Goal: Information Seeking & Learning: Learn about a topic

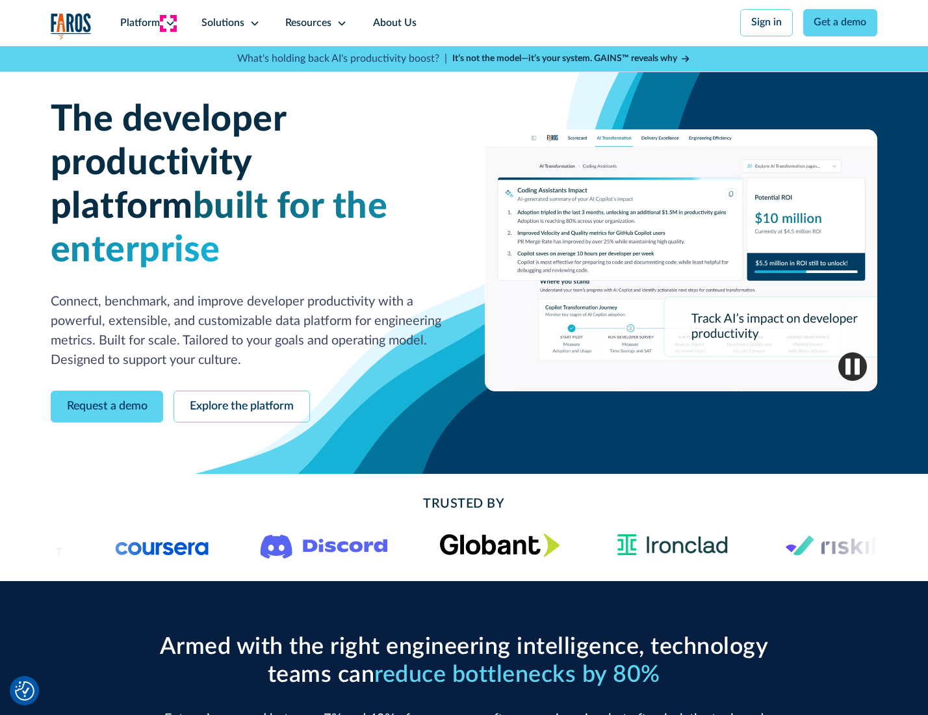
click at [168, 23] on icon at bounding box center [170, 23] width 10 height 10
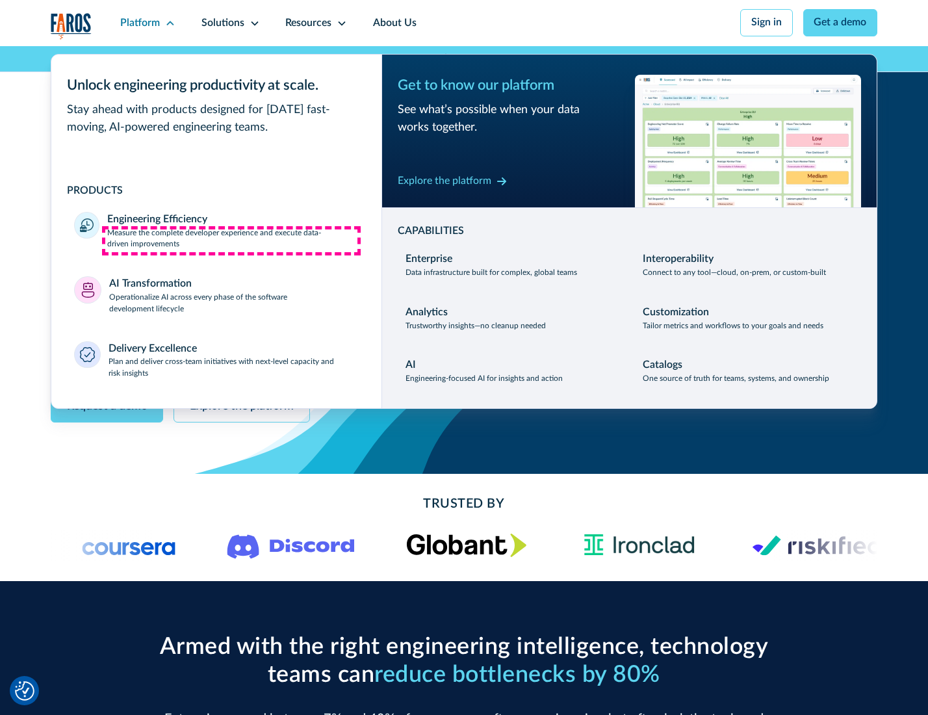
click at [231, 240] on p "Measure the complete developer experience and execute data-driven improvements" at bounding box center [232, 238] width 251 height 23
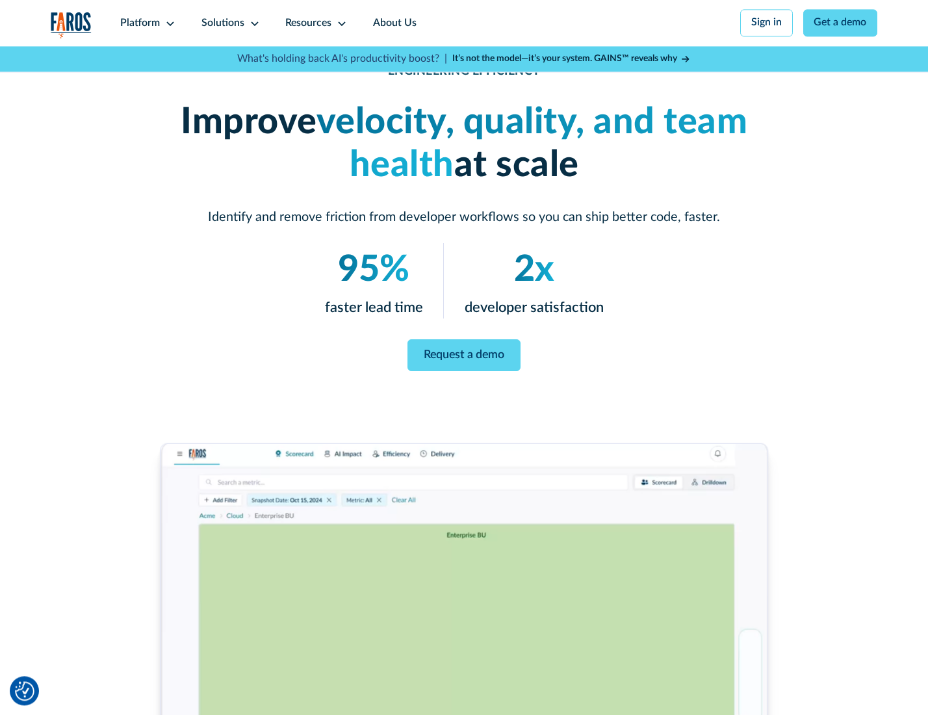
click at [463, 354] on link "Request a demo" at bounding box center [463, 355] width 113 height 32
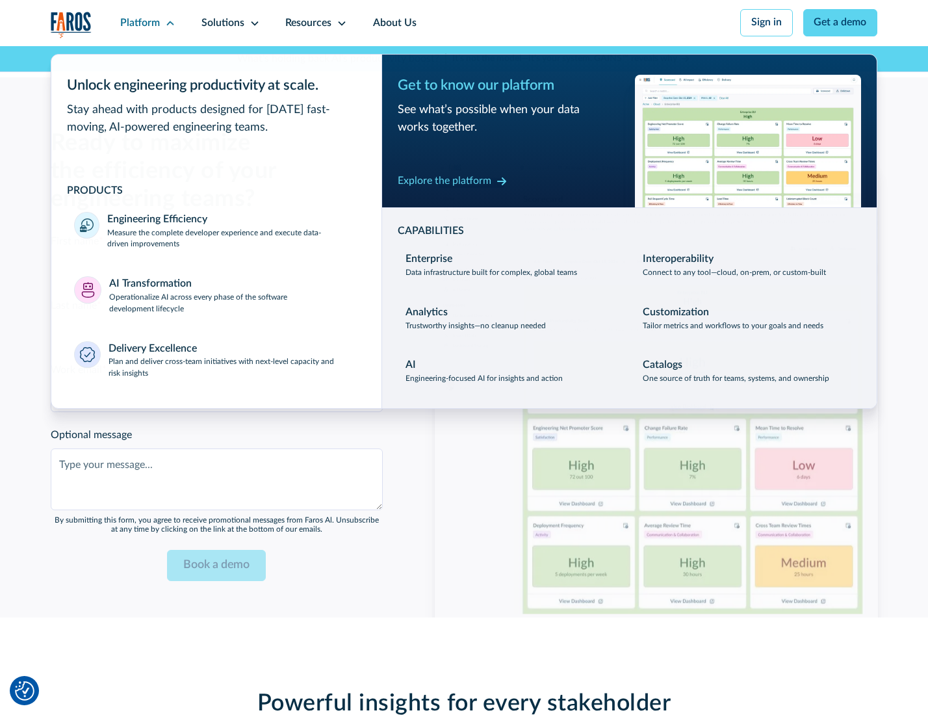
scroll to position [2828, 0]
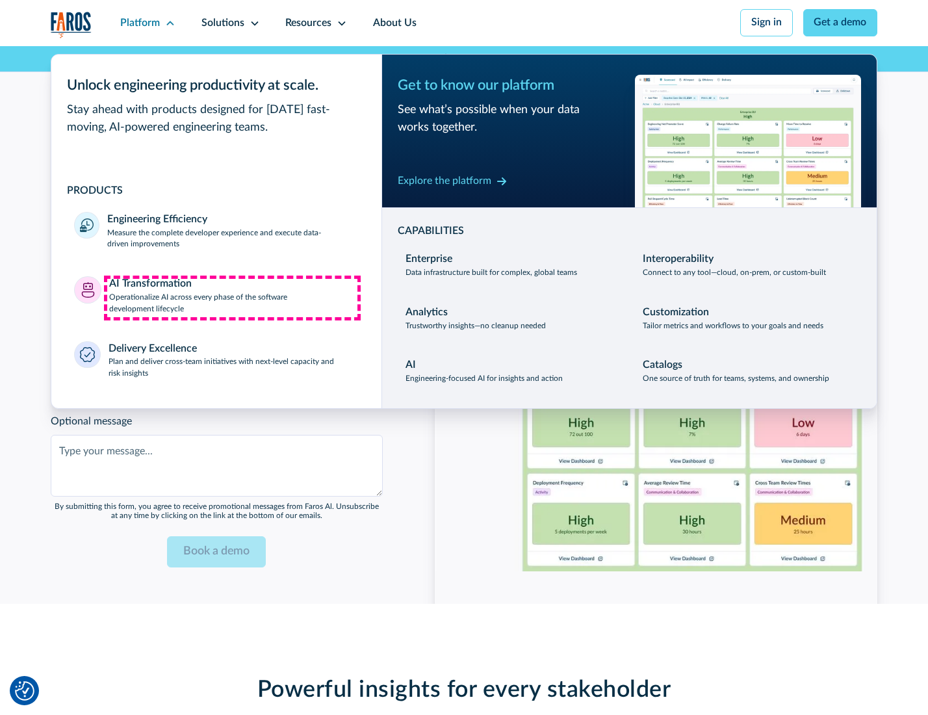
click at [232, 298] on p "Operationalize AI across every phase of the software development lifecycle" at bounding box center [233, 303] width 249 height 23
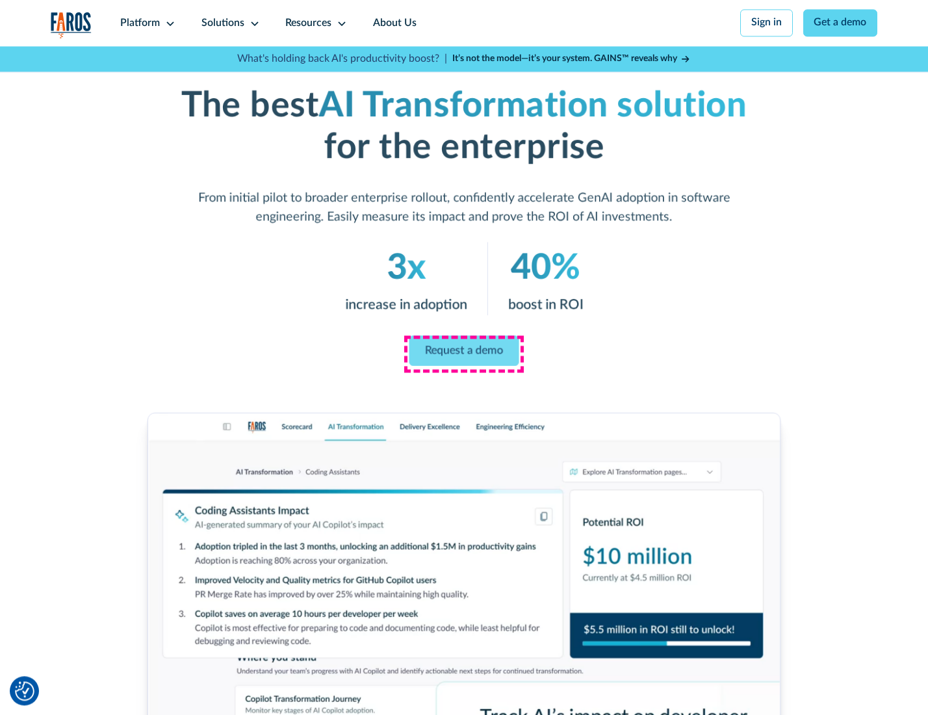
click at [463, 353] on link "Request a demo" at bounding box center [464, 350] width 110 height 31
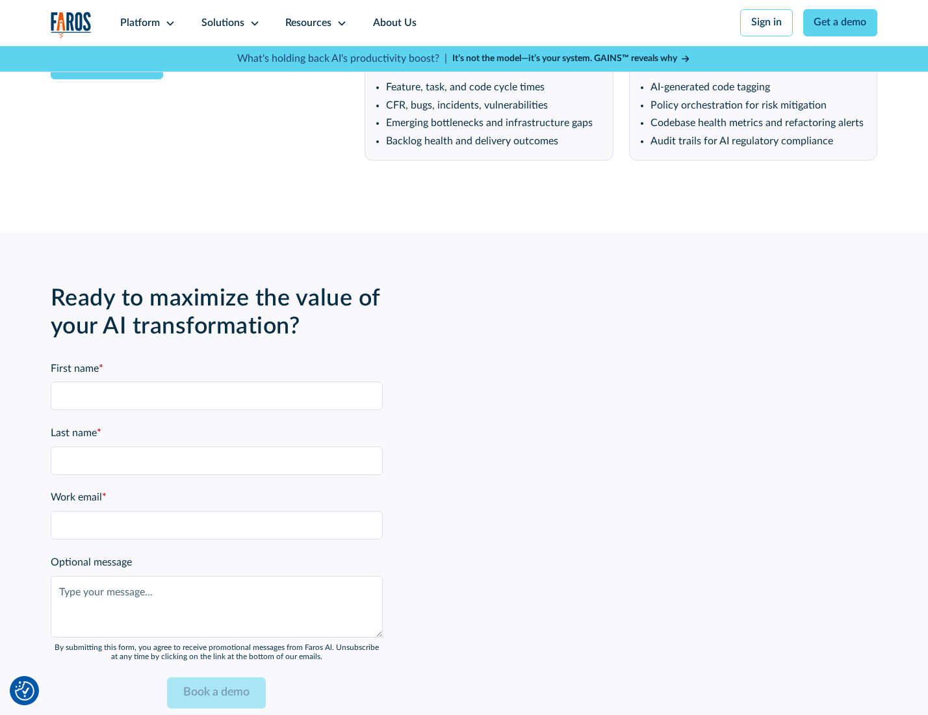
click at [146, 23] on div "Platform" at bounding box center [140, 24] width 40 height 16
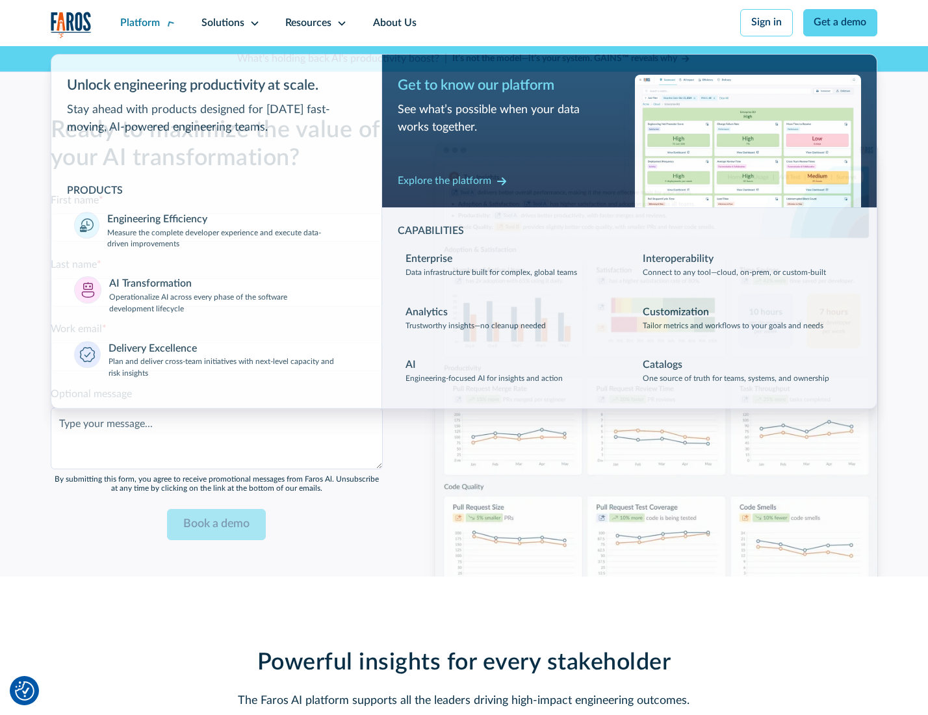
scroll to position [3141, 0]
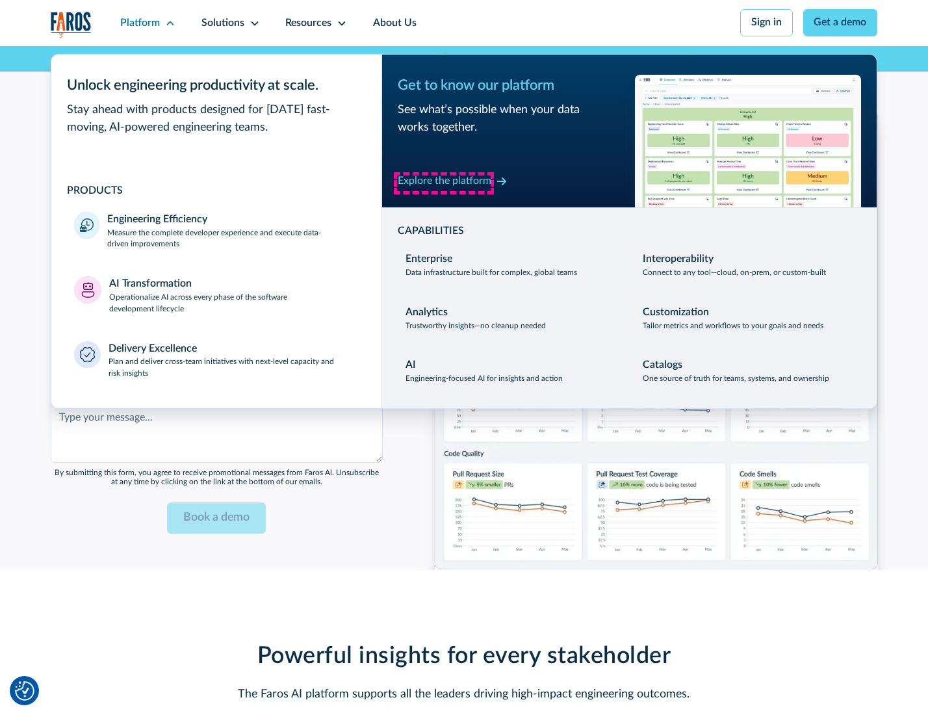
click at [444, 183] on div "Explore the platform" at bounding box center [445, 181] width 94 height 16
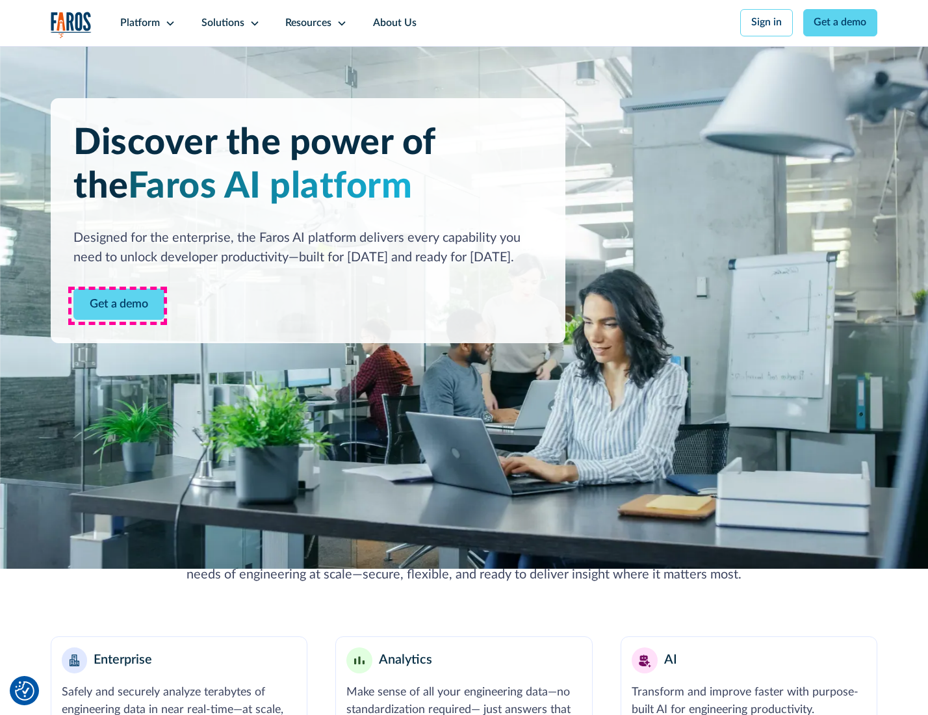
click at [118, 305] on link "Get a demo" at bounding box center [118, 304] width 91 height 32
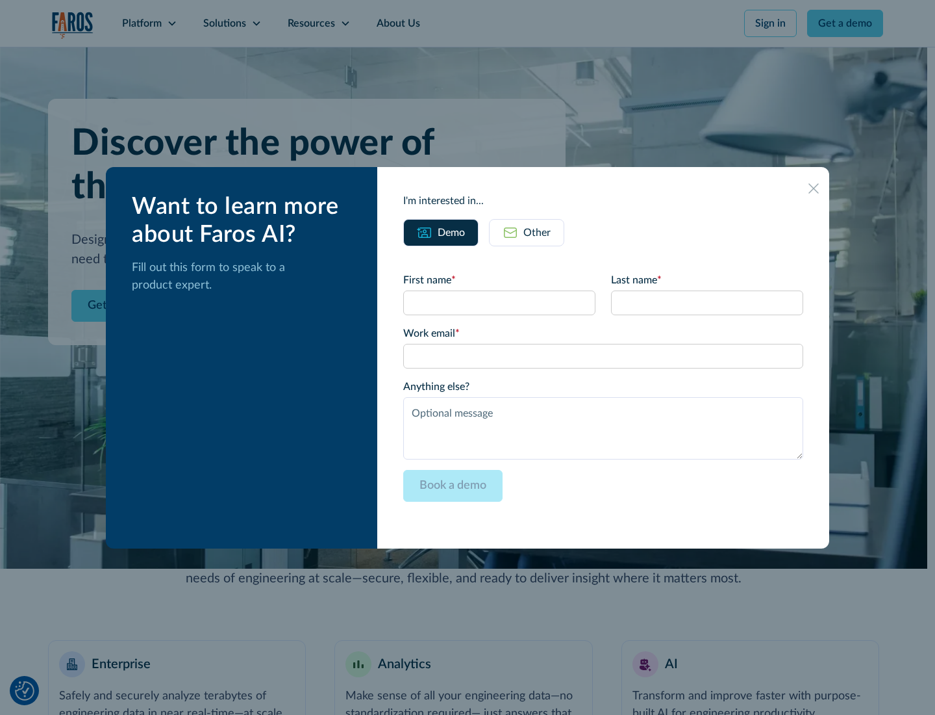
click at [537, 232] on div "Other" at bounding box center [537, 233] width 27 height 16
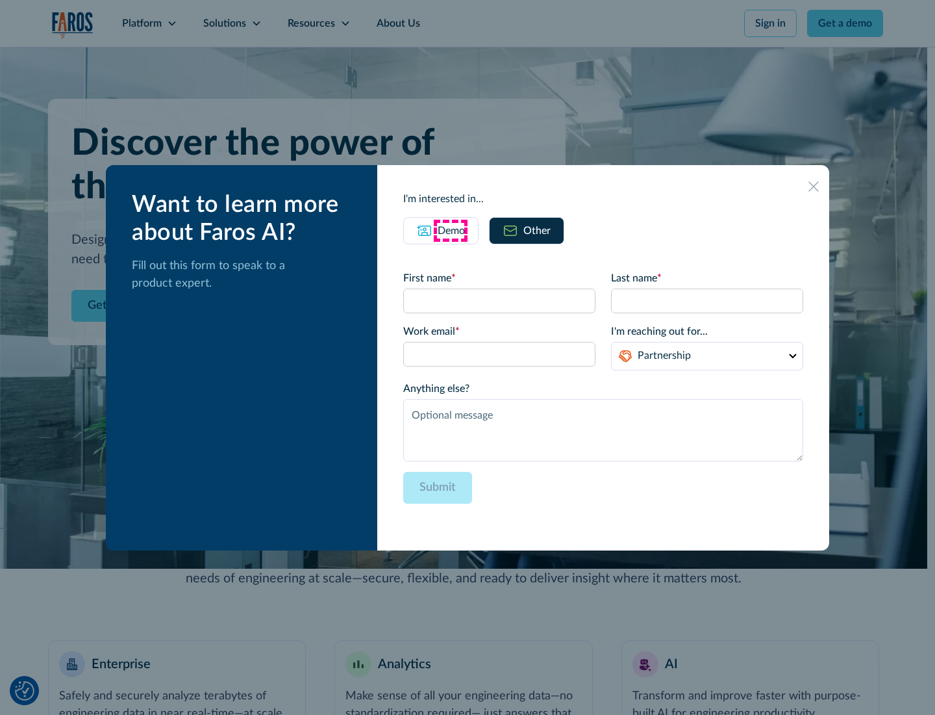
click at [450, 230] on div "Demo" at bounding box center [451, 231] width 27 height 16
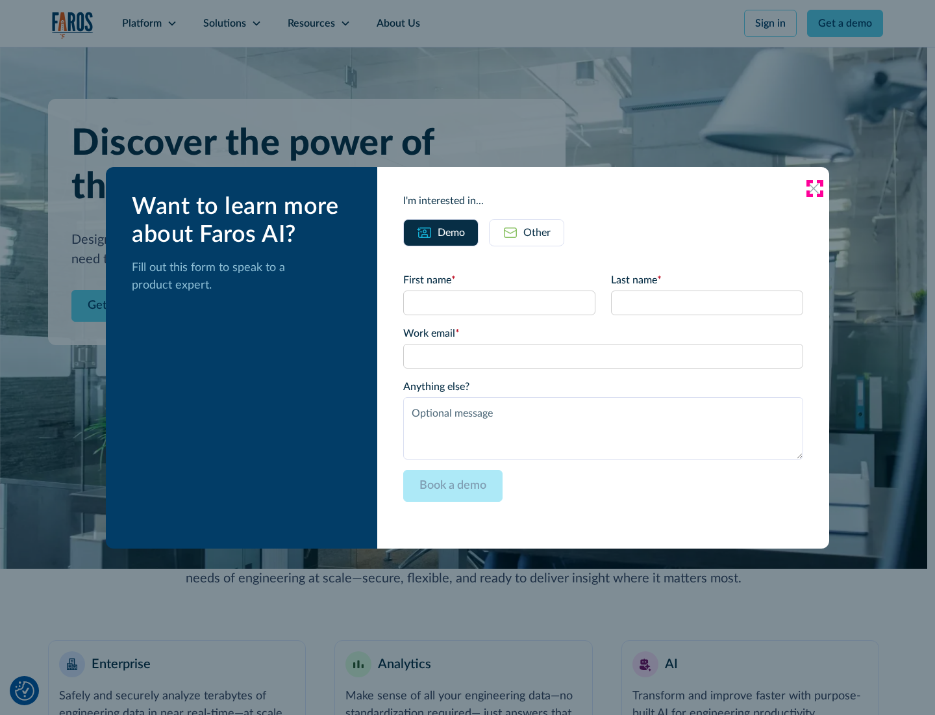
click at [815, 188] on icon at bounding box center [814, 188] width 10 height 10
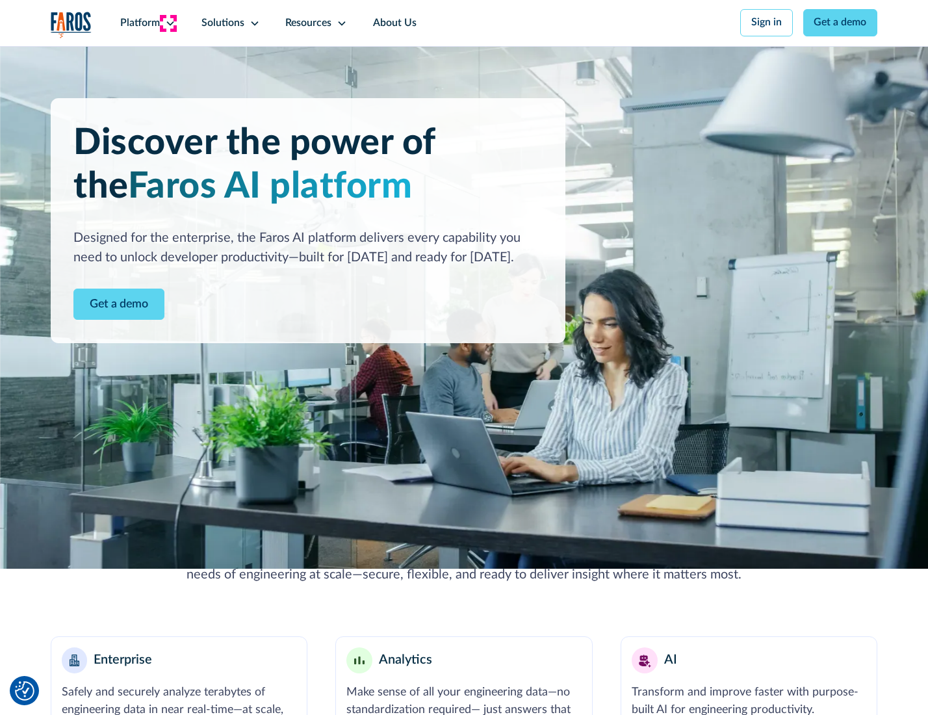
click at [168, 23] on icon at bounding box center [170, 23] width 10 height 10
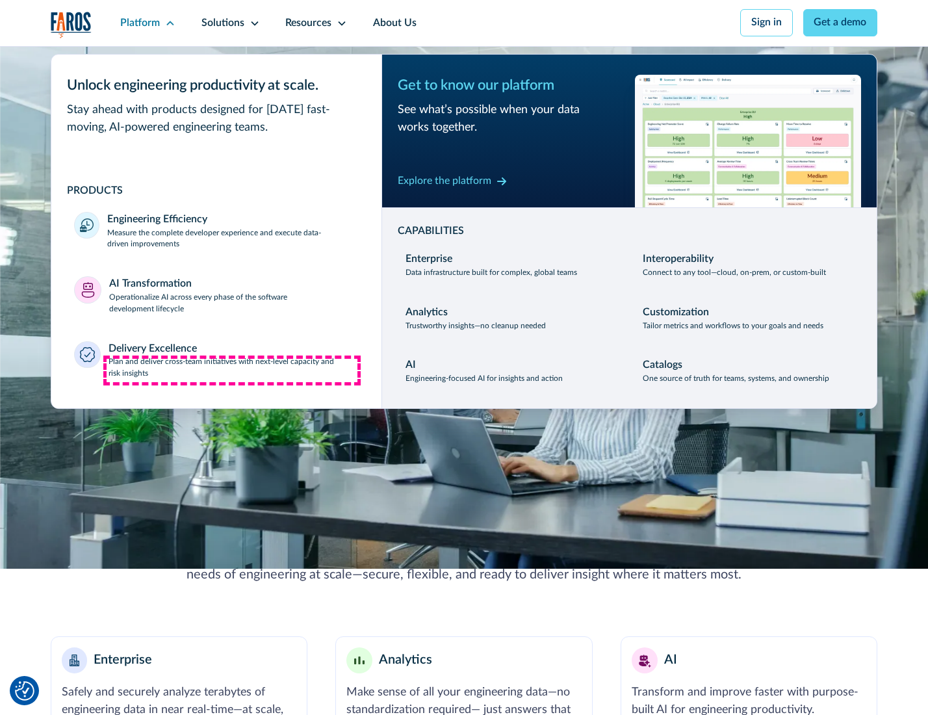
click at [232, 370] on p "Plan and deliver cross-team initiatives with next-level capacity and risk insig…" at bounding box center [233, 367] width 250 height 23
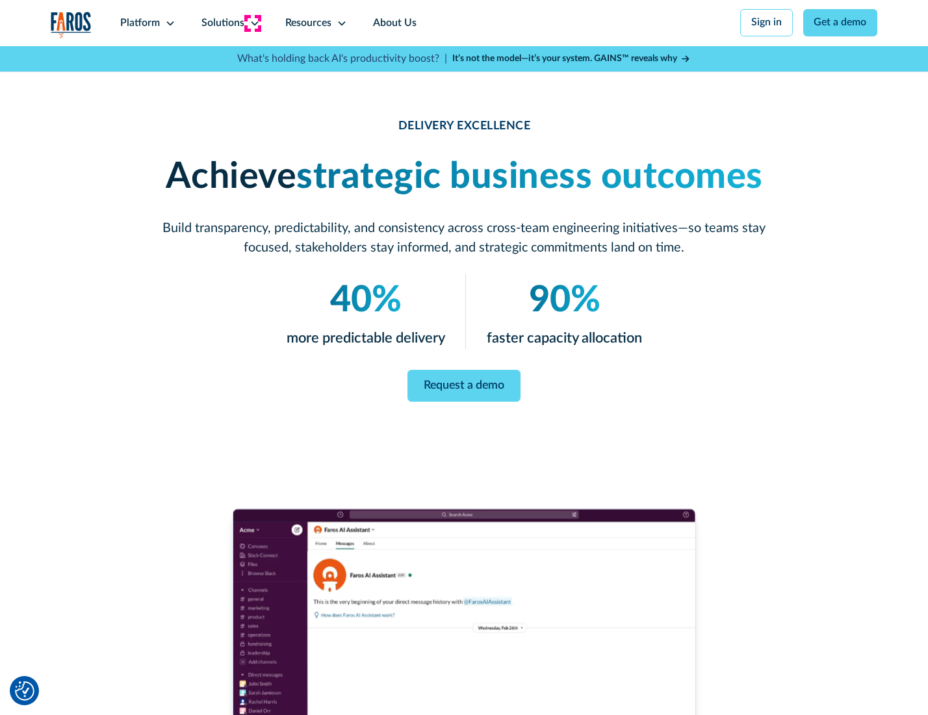
click at [252, 23] on icon at bounding box center [254, 23] width 10 height 10
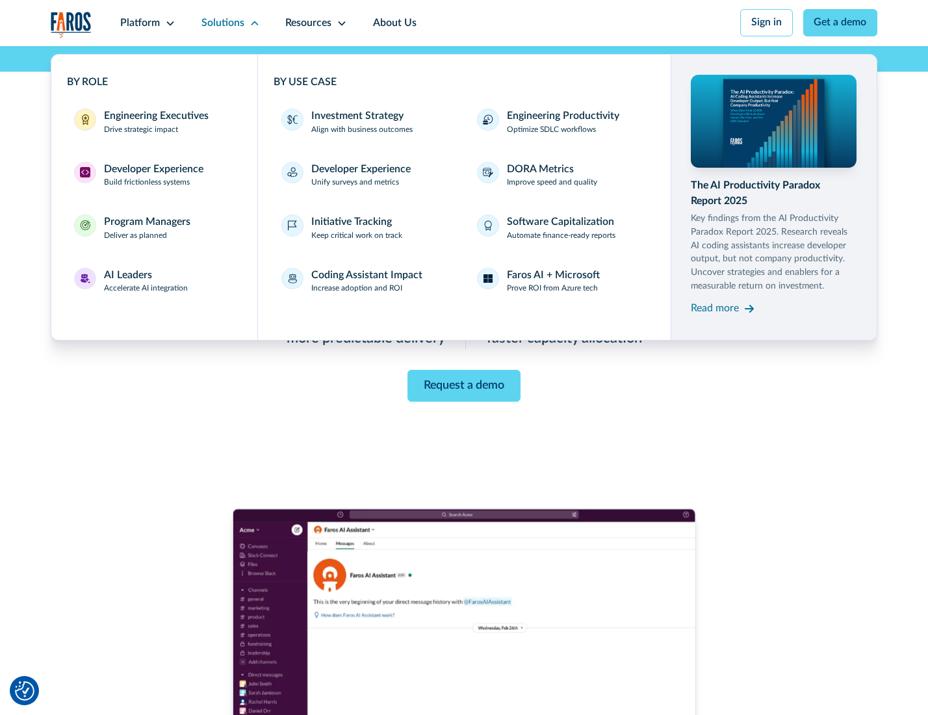
click at [152, 123] on div "Engineering Executives" at bounding box center [156, 116] width 105 height 16
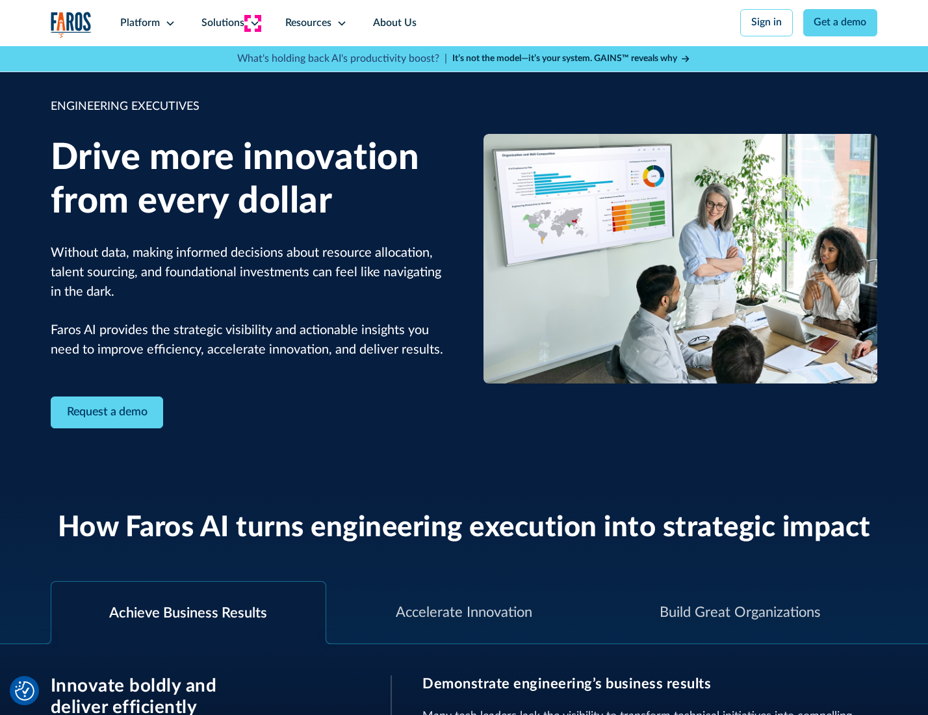
click at [252, 23] on icon at bounding box center [254, 23] width 10 height 10
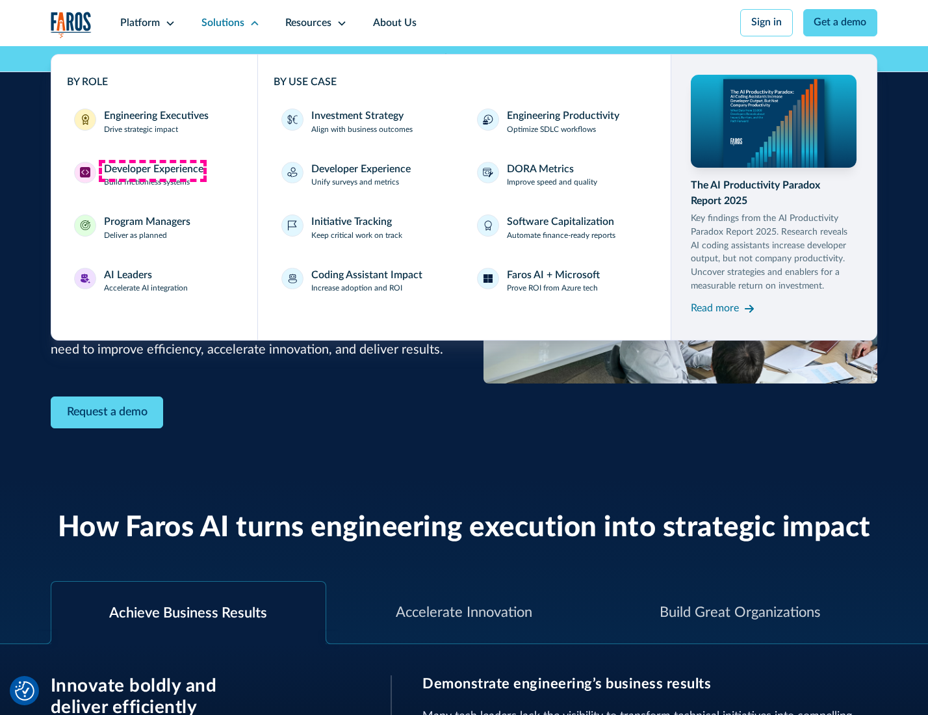
click at [152, 170] on div "Developer Experience" at bounding box center [153, 170] width 99 height 16
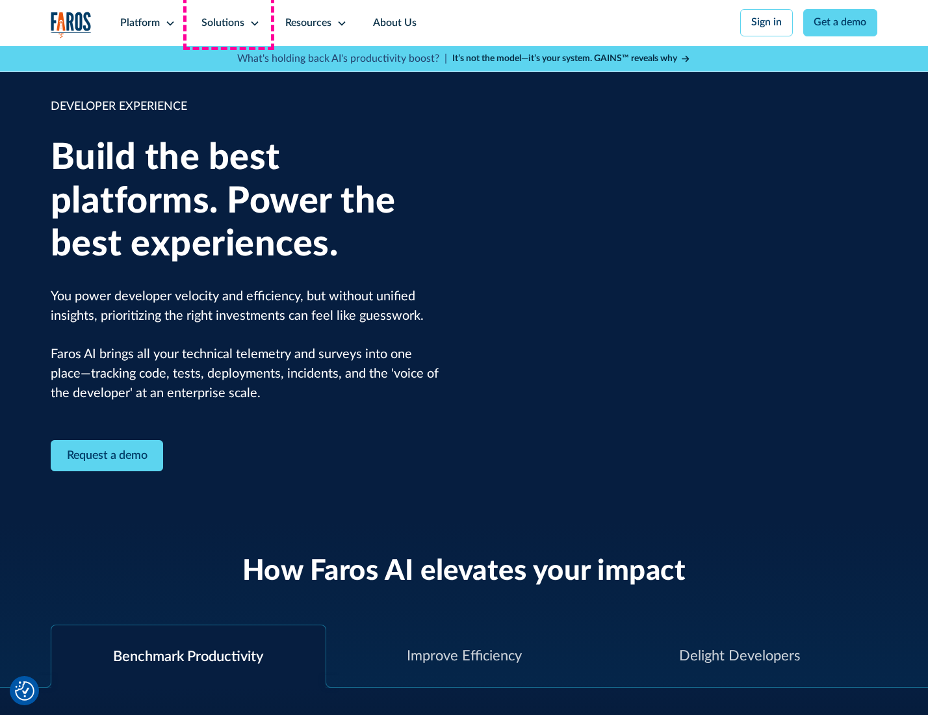
click at [229, 23] on div "Solutions" at bounding box center [222, 24] width 43 height 16
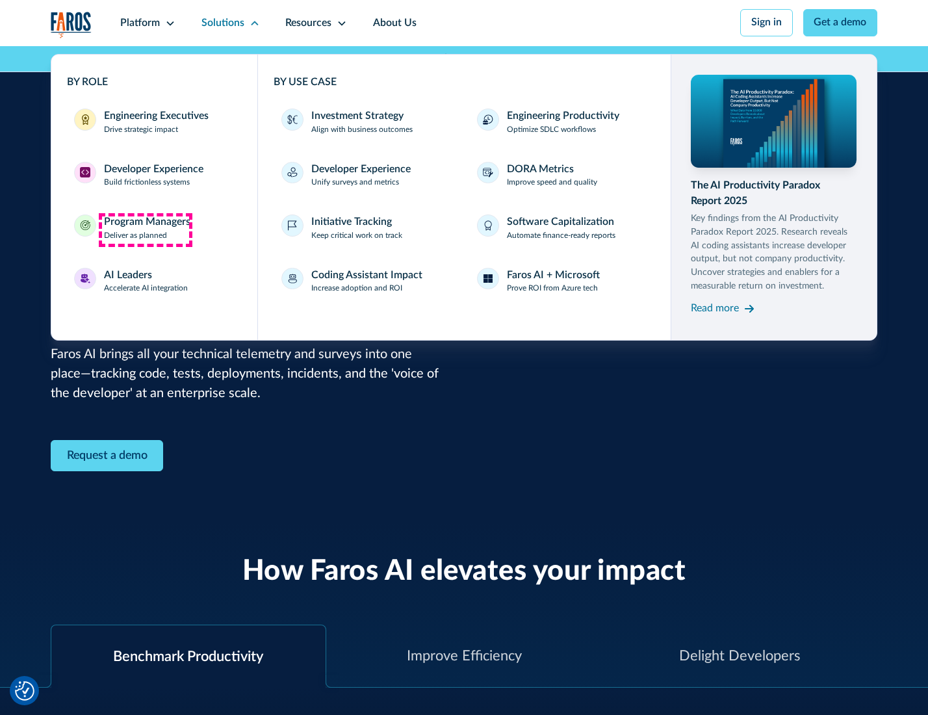
click at [145, 229] on div "Program Managers" at bounding box center [147, 222] width 86 height 16
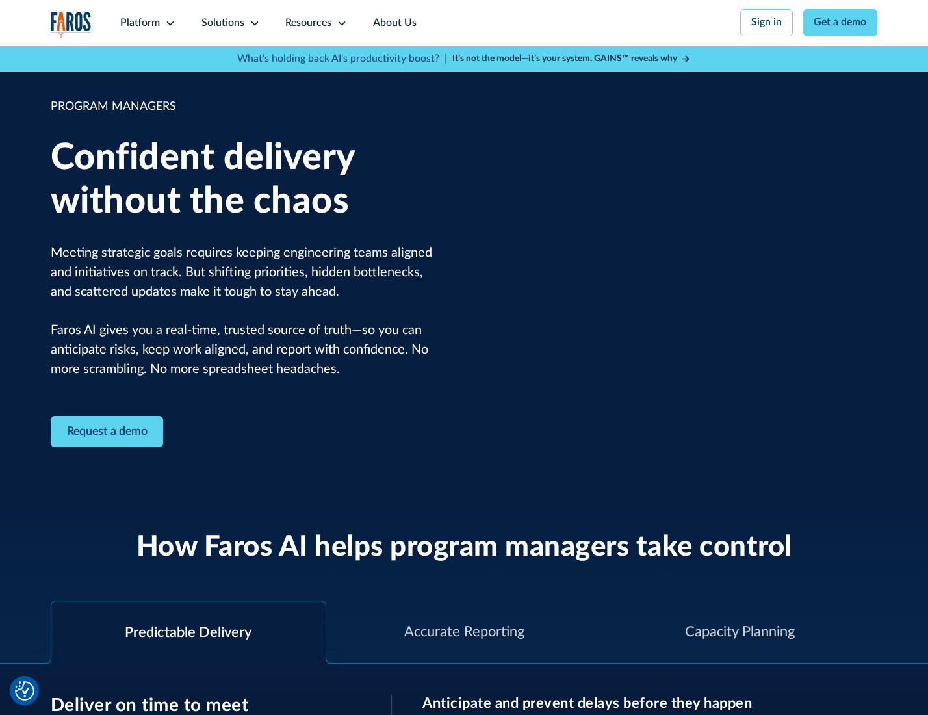
click at [252, 23] on icon at bounding box center [254, 23] width 10 height 10
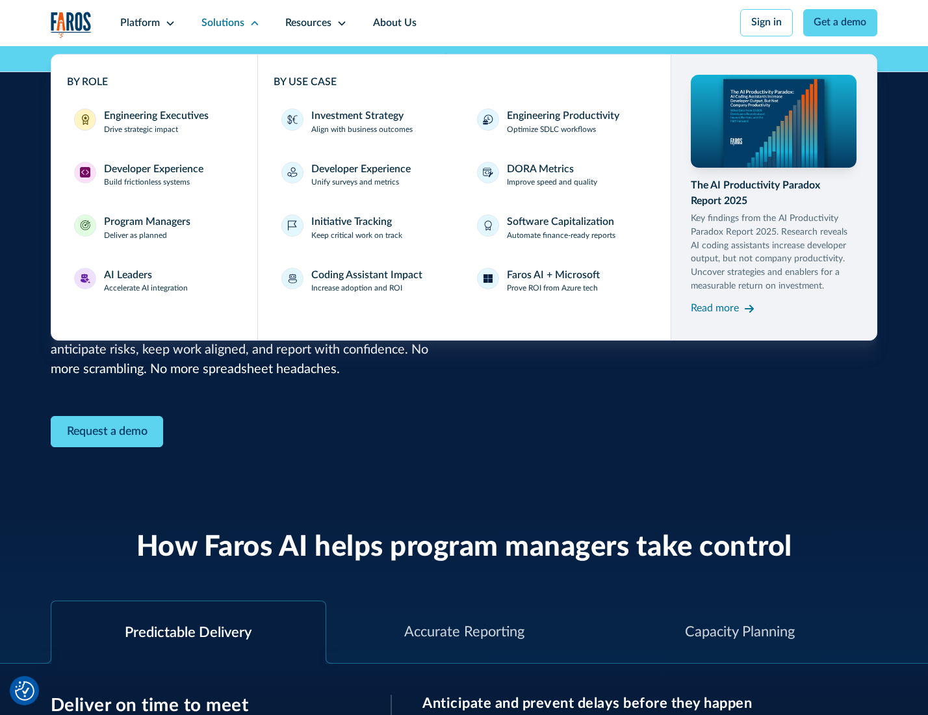
click at [144, 283] on div "AI Leaders" at bounding box center [128, 276] width 48 height 16
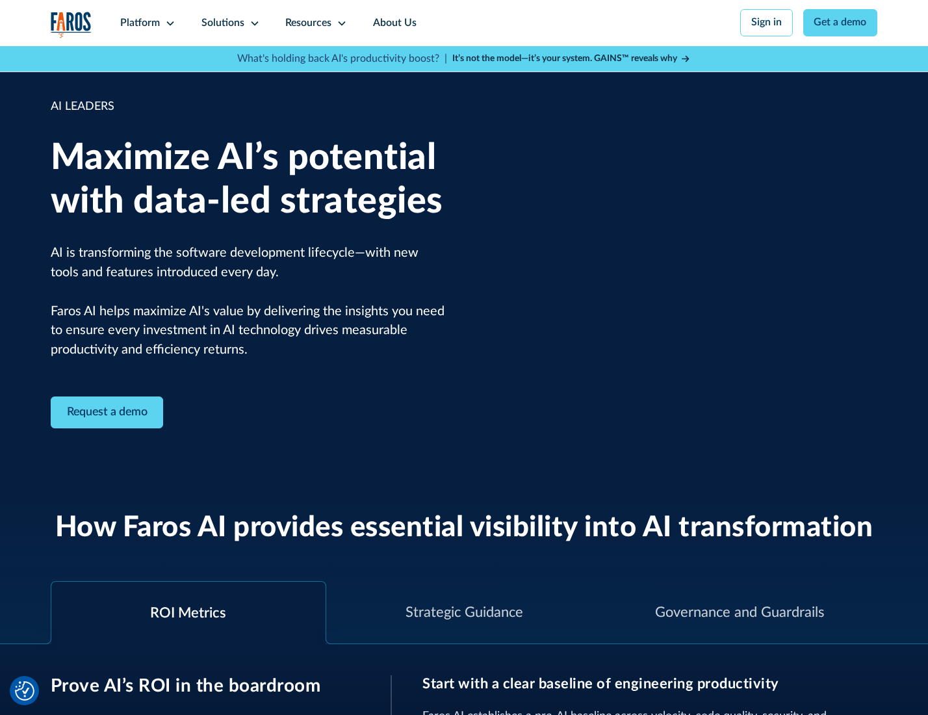
click at [252, 23] on icon at bounding box center [254, 23] width 10 height 10
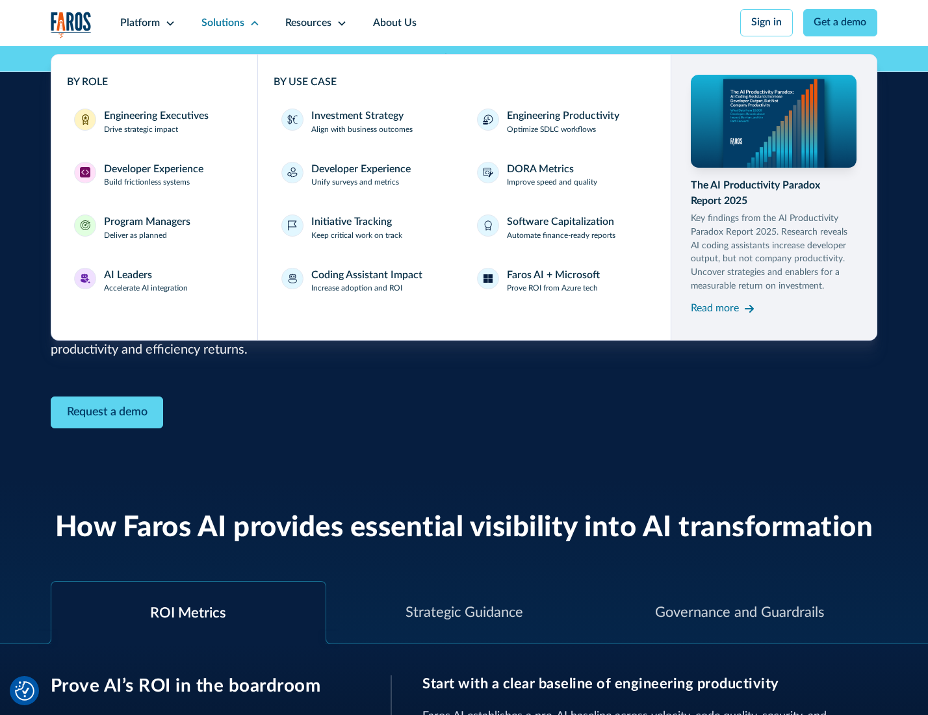
click at [356, 117] on div "Investment Strategy" at bounding box center [357, 116] width 92 height 16
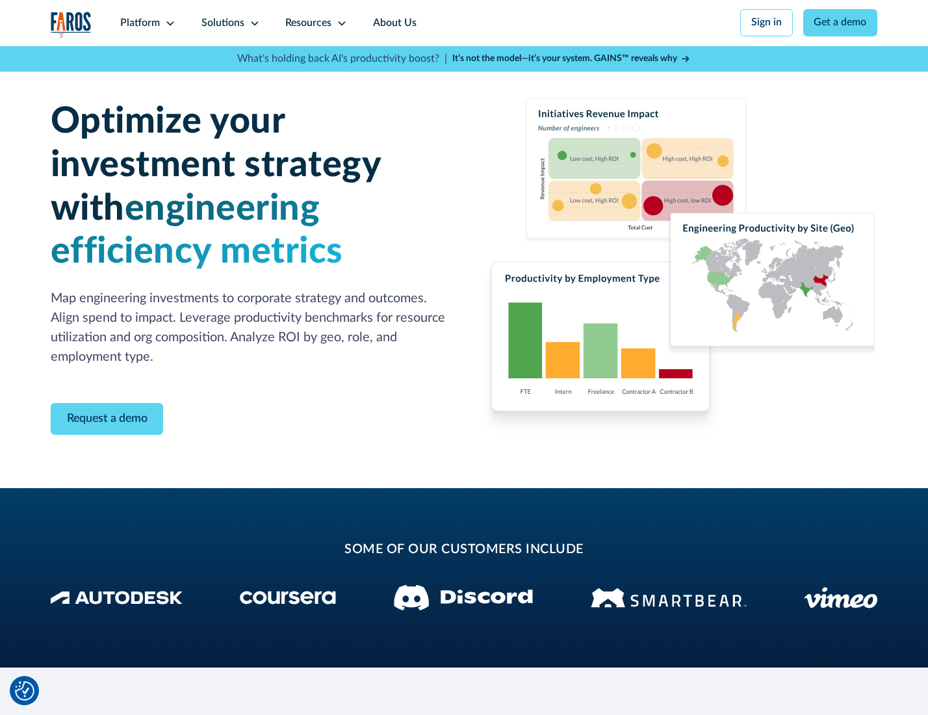
click at [252, 23] on icon at bounding box center [254, 23] width 10 height 10
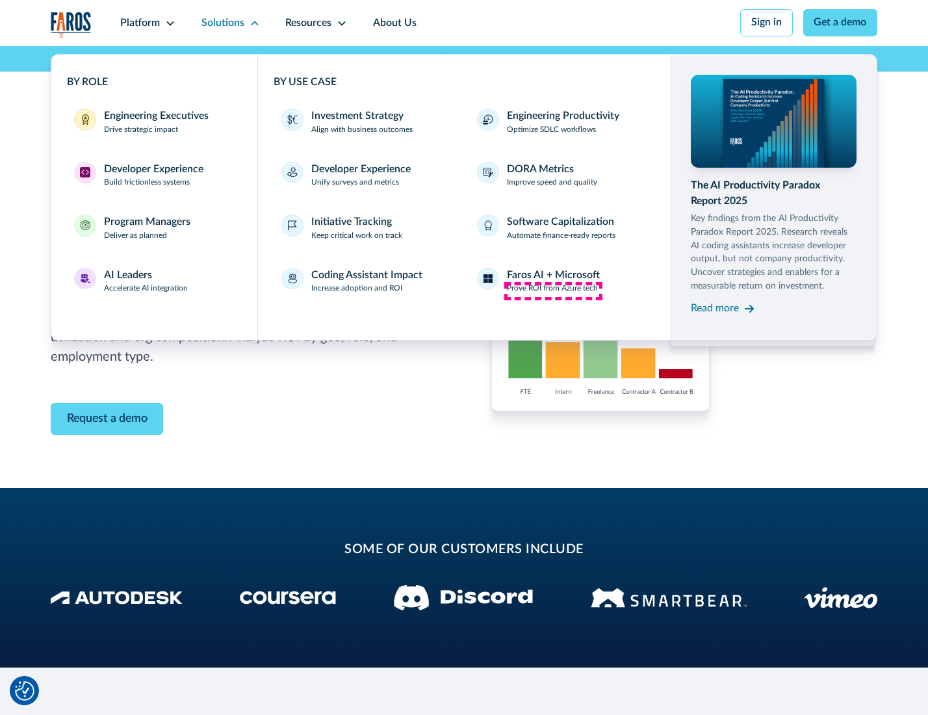
click at [553, 290] on p "Prove ROI from Azure tech" at bounding box center [552, 289] width 91 height 12
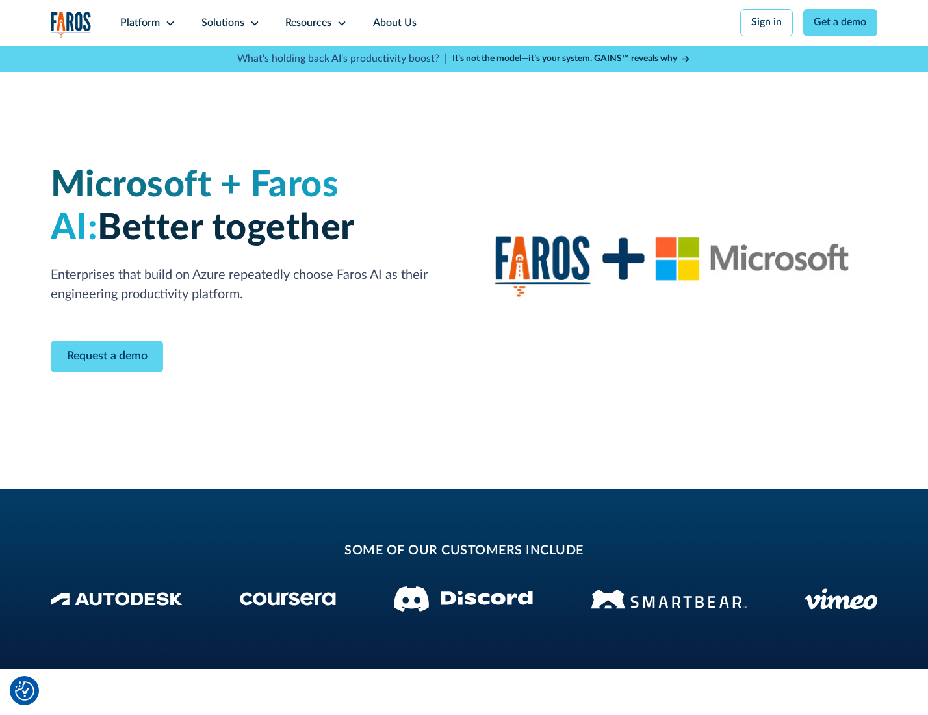
click at [252, 23] on icon at bounding box center [254, 23] width 10 height 10
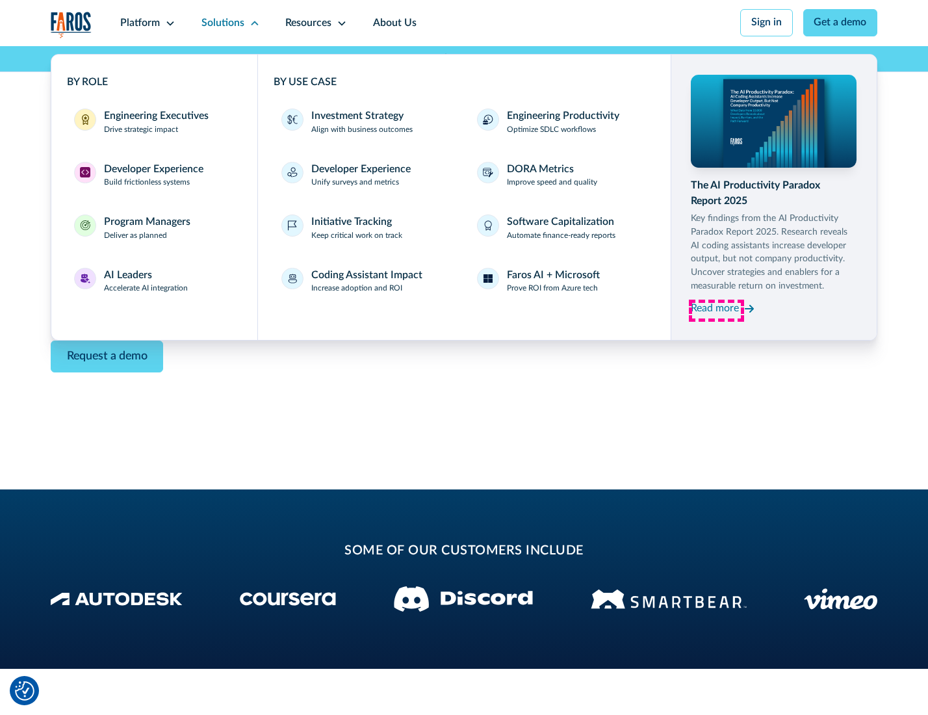
click at [716, 311] on div "Read more" at bounding box center [715, 309] width 48 height 16
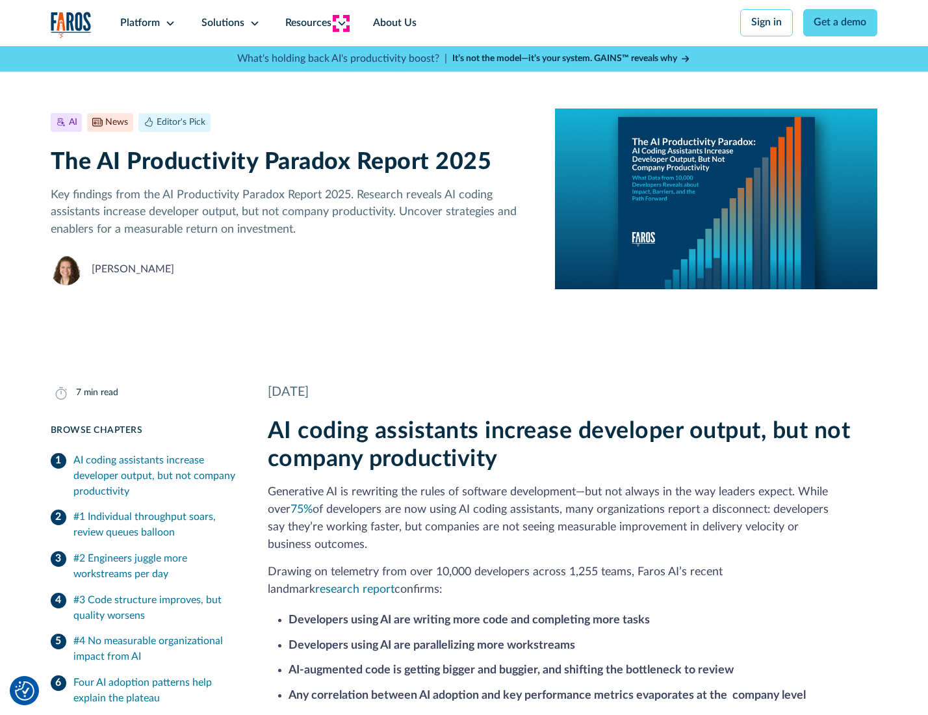
click at [340, 23] on icon at bounding box center [341, 23] width 10 height 10
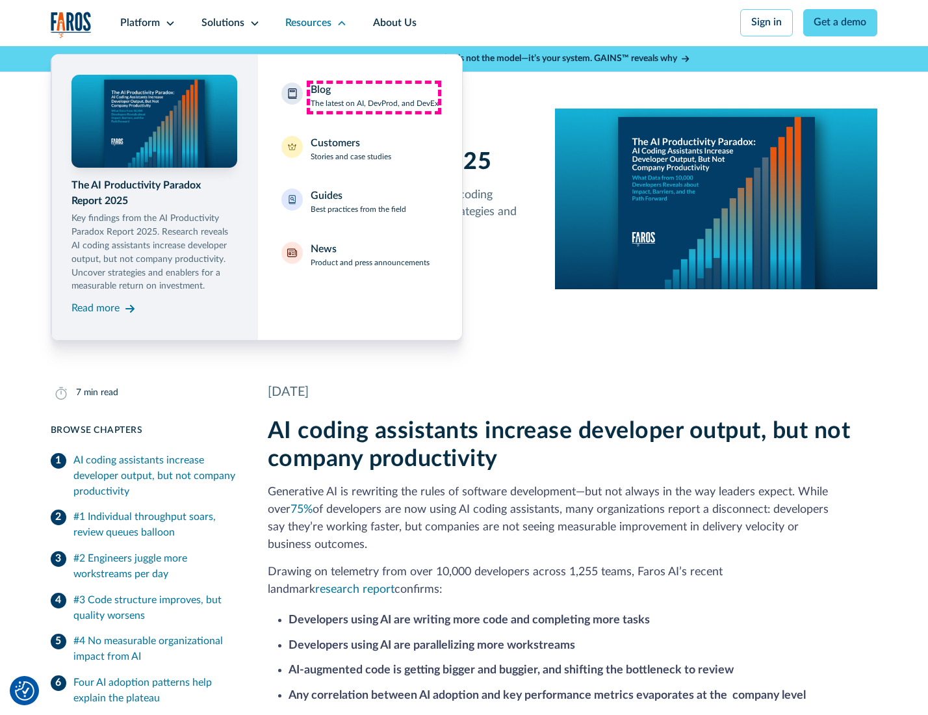
click at [374, 97] on div "Blog The latest on AI, DevProd, and DevEx" at bounding box center [375, 96] width 128 height 27
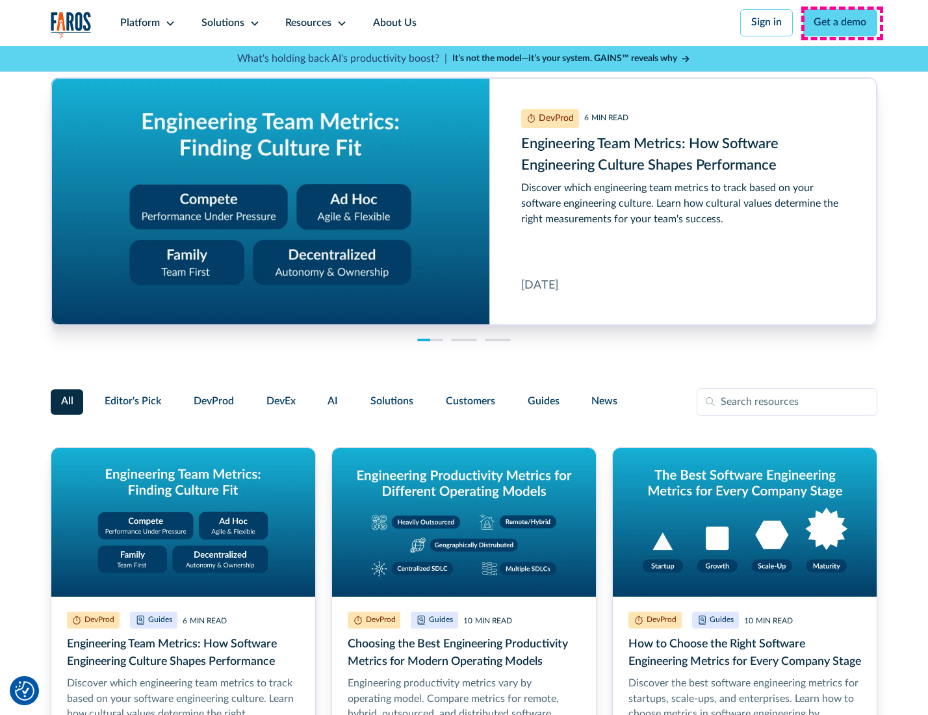
click at [841, 23] on link "Get a demo" at bounding box center [840, 22] width 75 height 27
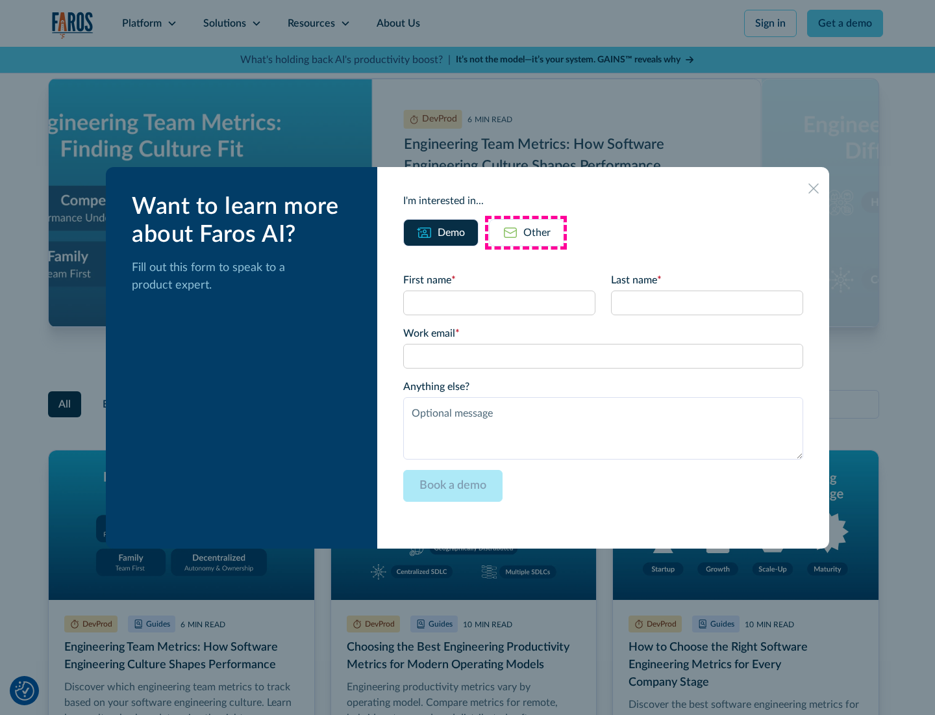
click at [526, 232] on div "Other" at bounding box center [537, 233] width 27 height 16
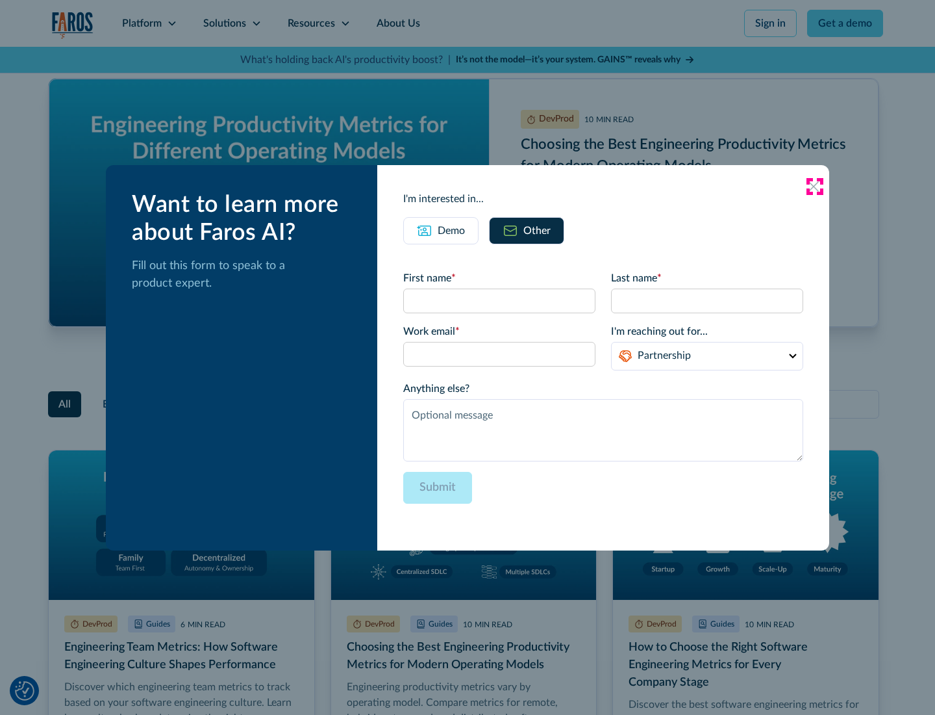
click at [815, 186] on icon at bounding box center [814, 186] width 10 height 10
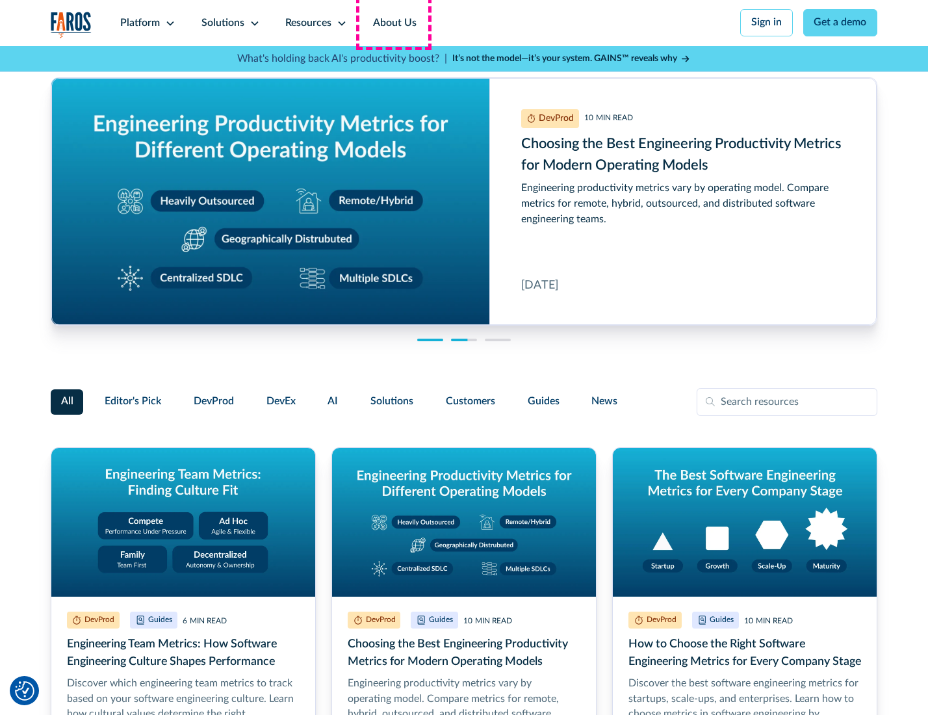
click at [393, 23] on link "About Us" at bounding box center [395, 23] width 70 height 46
